Goal: Navigation & Orientation: Find specific page/section

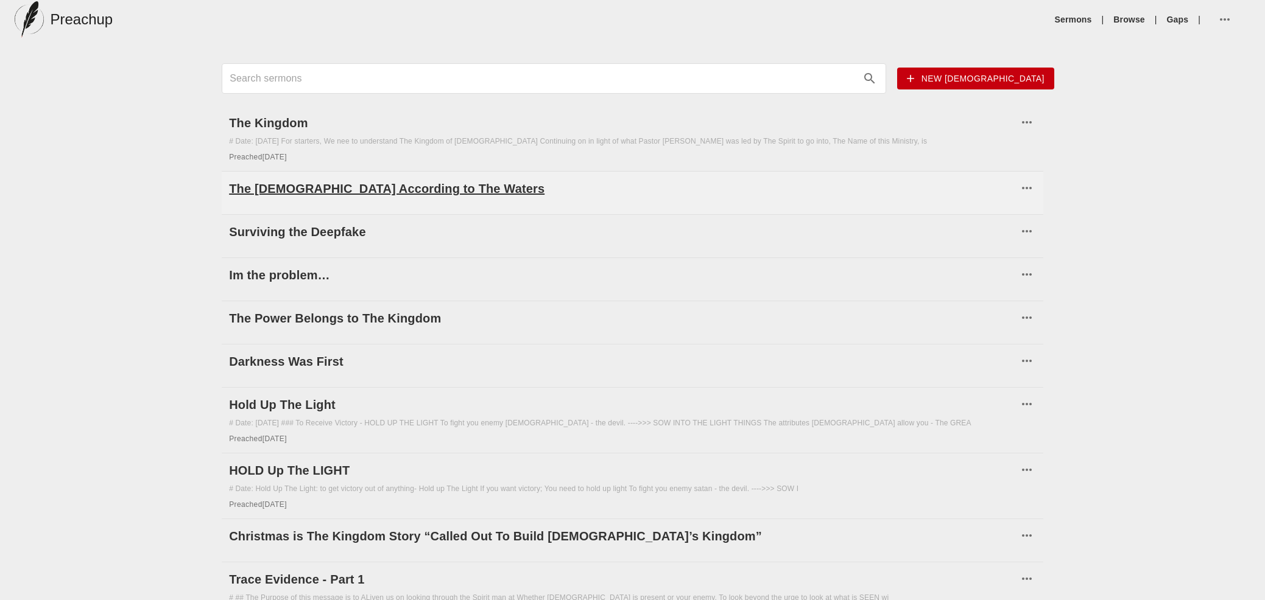
click at [401, 188] on h6 "The [DEMOGRAPHIC_DATA] According to The Waters" at bounding box center [623, 188] width 789 height 19
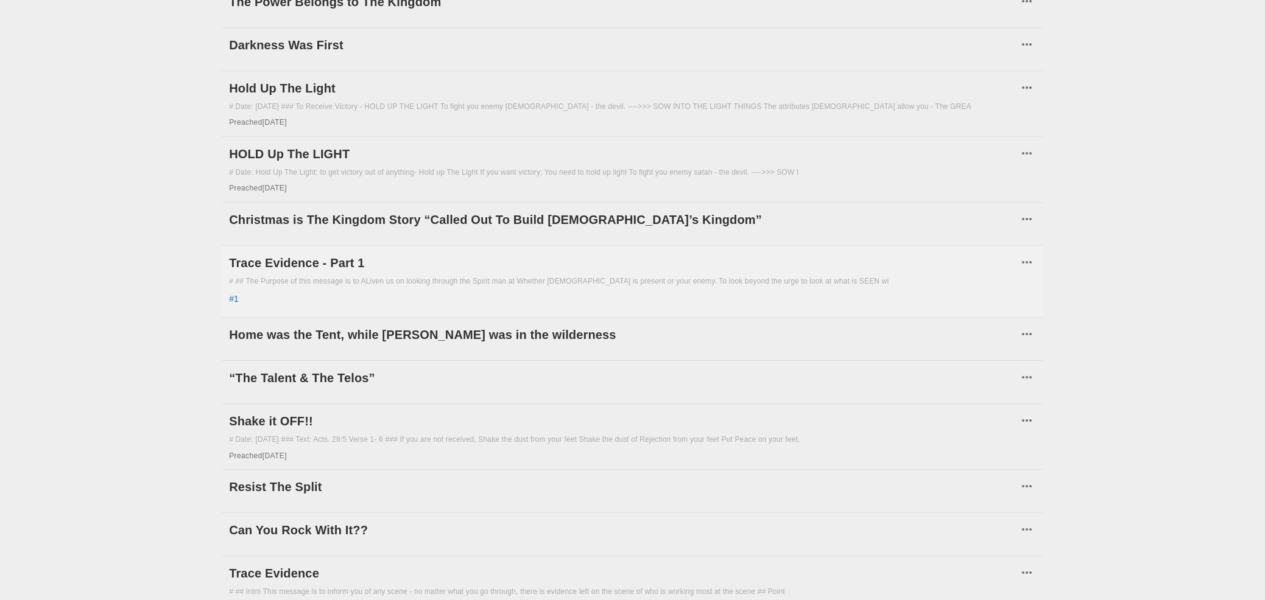
scroll to position [318, 0]
click at [350, 376] on h6 "“The Talent & The Telos”" at bounding box center [623, 376] width 789 height 19
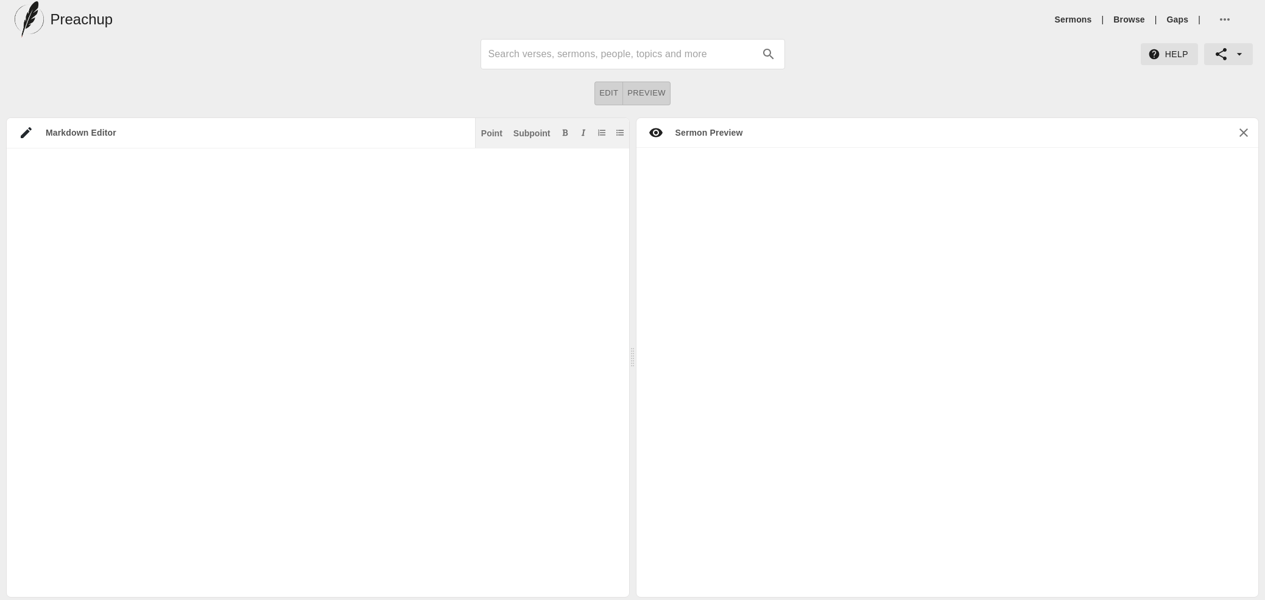
scroll to position [1, 0]
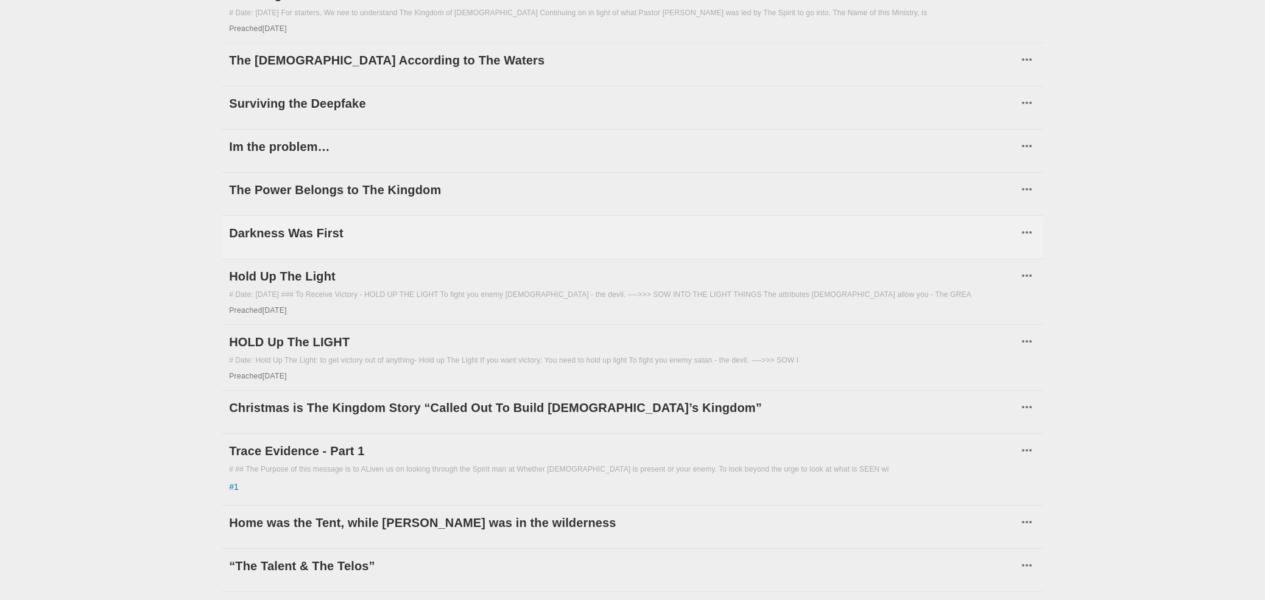
scroll to position [137, 0]
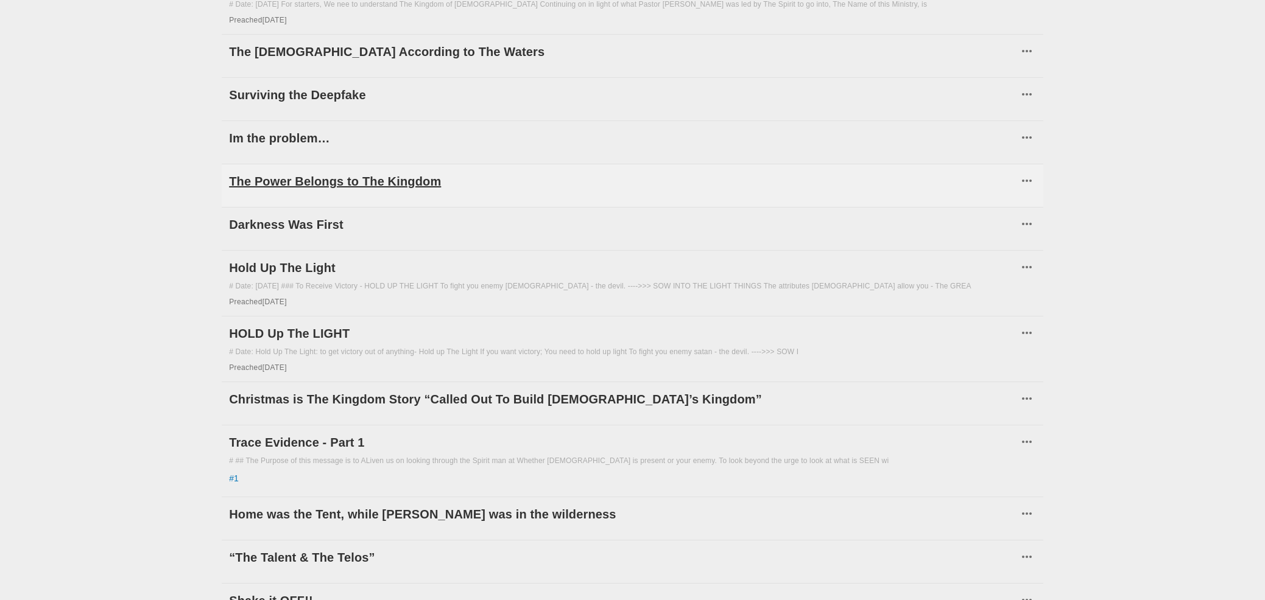
click at [316, 181] on h6 "The Power Belongs to The Kingdom" at bounding box center [623, 181] width 789 height 19
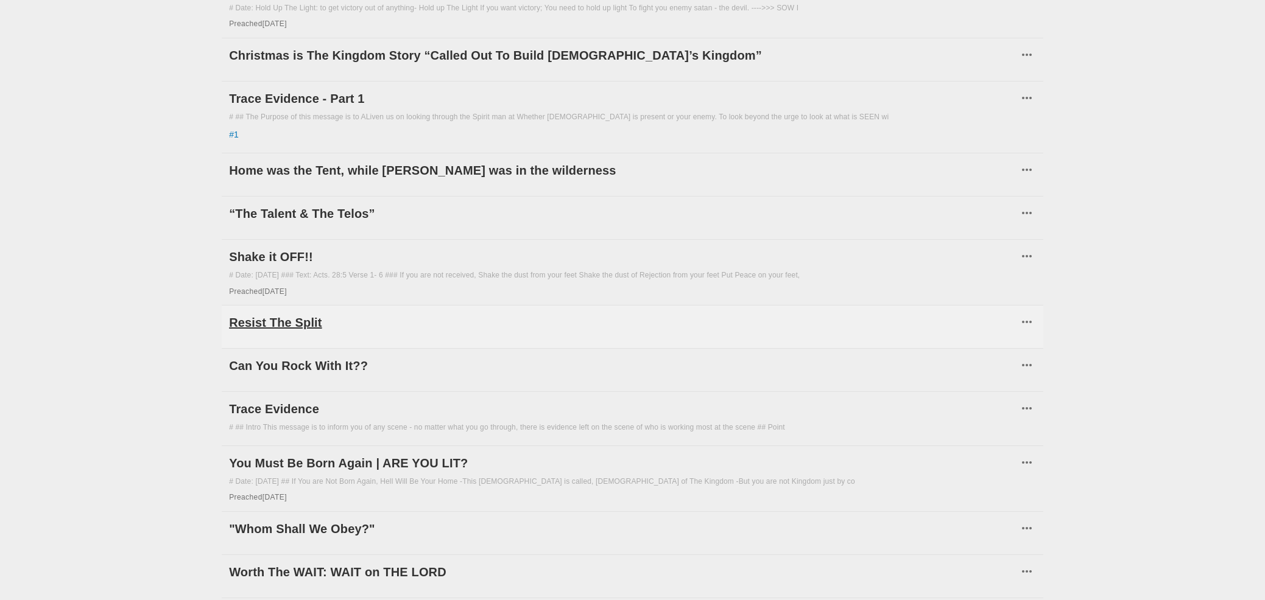
scroll to position [491, 0]
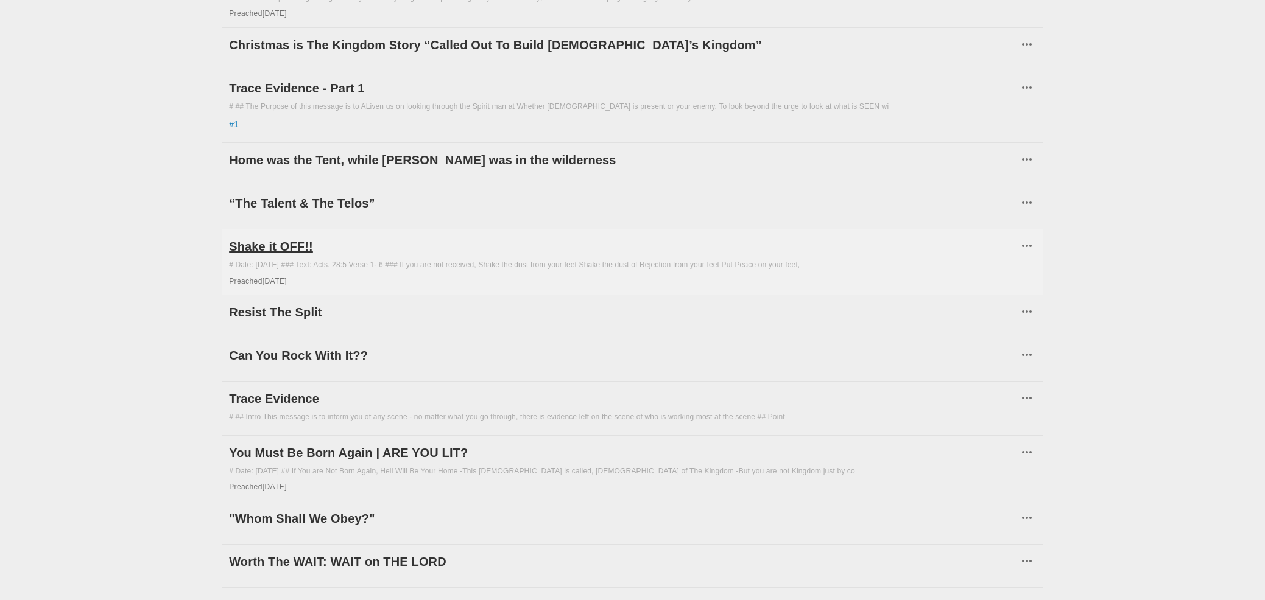
click at [253, 237] on h6 "Shake it OFF!!" at bounding box center [623, 246] width 789 height 19
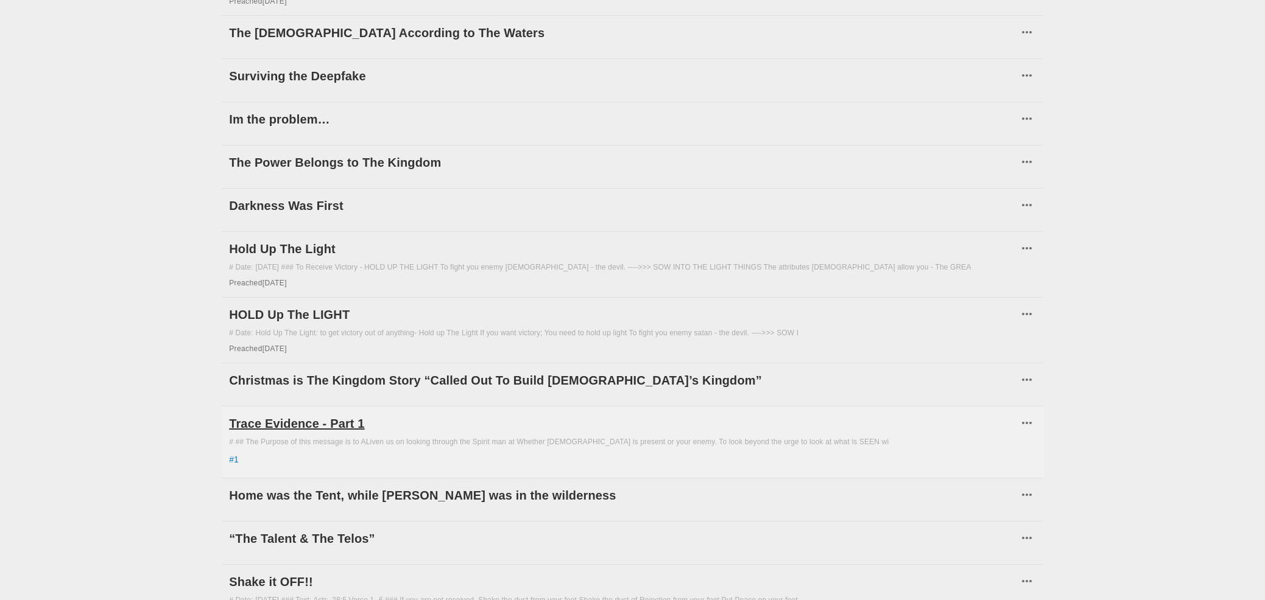
scroll to position [158, 0]
